Goal: Information Seeking & Learning: Find specific fact

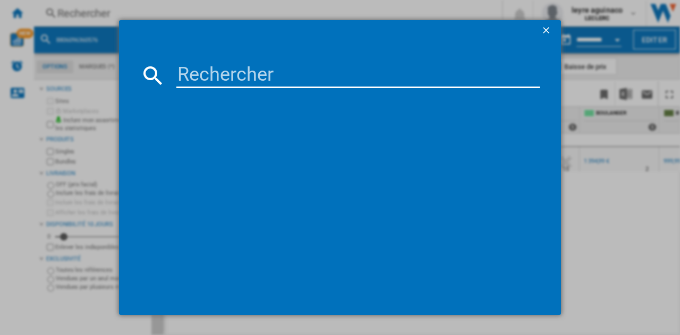
scroll to position [0, 126]
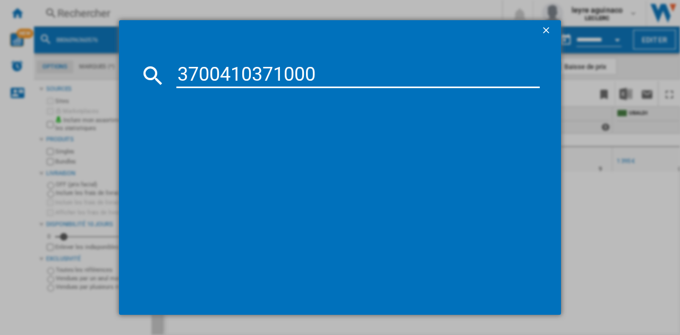
type input "3700410371000"
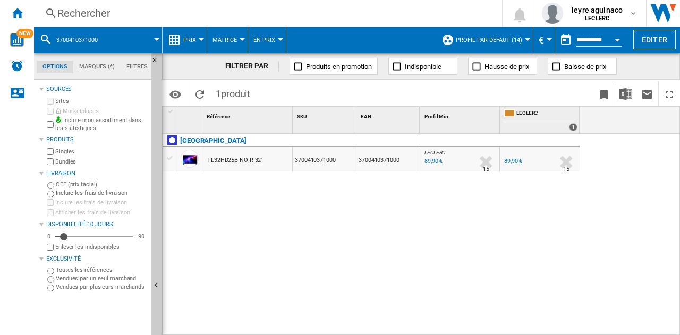
click at [257, 9] on div "Rechercher" at bounding box center [265, 13] width 417 height 15
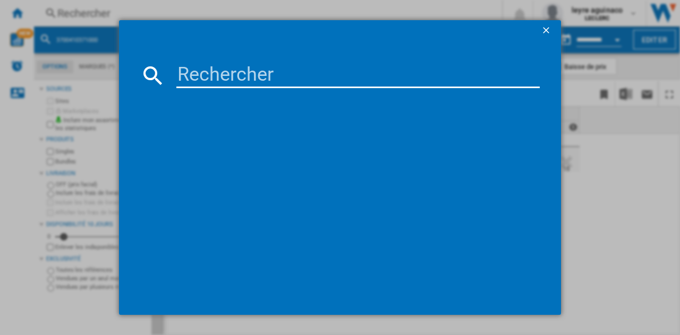
click at [270, 89] on md-dialog-content at bounding box center [340, 178] width 442 height 274
drag, startPoint x: 273, startPoint y: 79, endPoint x: 283, endPoint y: 74, distance: 10.7
click at [274, 79] on input at bounding box center [357, 76] width 363 height 26
paste input "8806095557090"
type input "8806095557090"
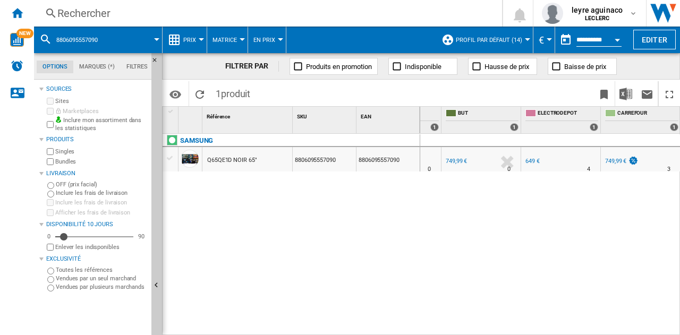
click at [245, 20] on div "Rechercher" at bounding box center [265, 13] width 417 height 15
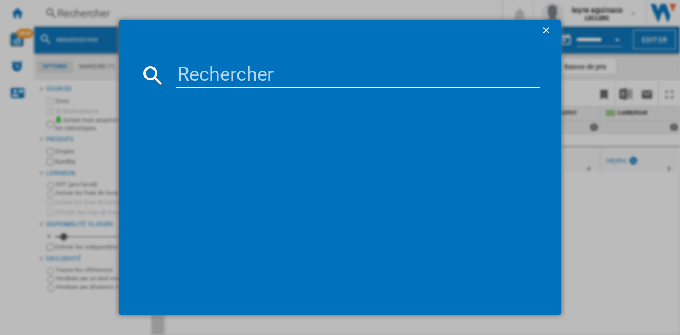
click at [251, 80] on input at bounding box center [357, 76] width 363 height 26
type input "6932554445126"
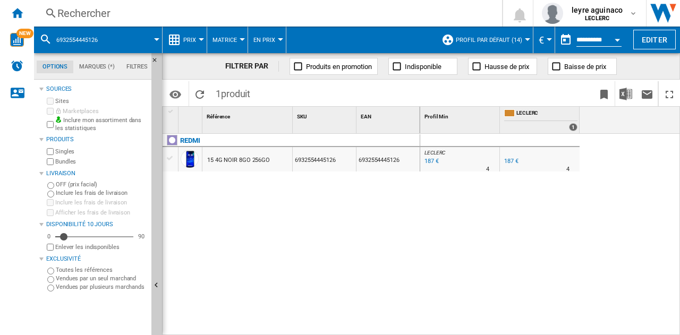
click at [233, 9] on div "Rechercher Rechercher 0 leyre aguinaco LECLERC LECLERC Mes paramètres Se déconn…" at bounding box center [357, 13] width 646 height 27
click at [241, 20] on div "Rechercher" at bounding box center [265, 13] width 417 height 15
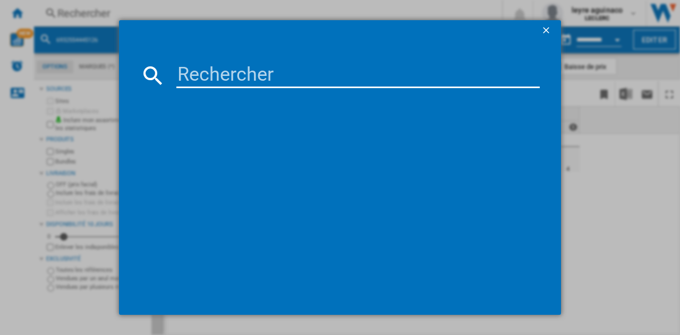
click at [252, 71] on input at bounding box center [357, 76] width 363 height 26
type input "3662515081188"
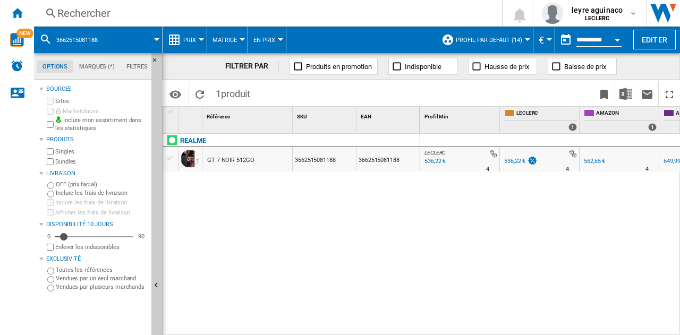
click at [441, 158] on div "536,22 €" at bounding box center [434, 161] width 23 height 11
click at [433, 161] on div "536,22 €" at bounding box center [434, 161] width 23 height 11
